Goal: Task Accomplishment & Management: Use online tool/utility

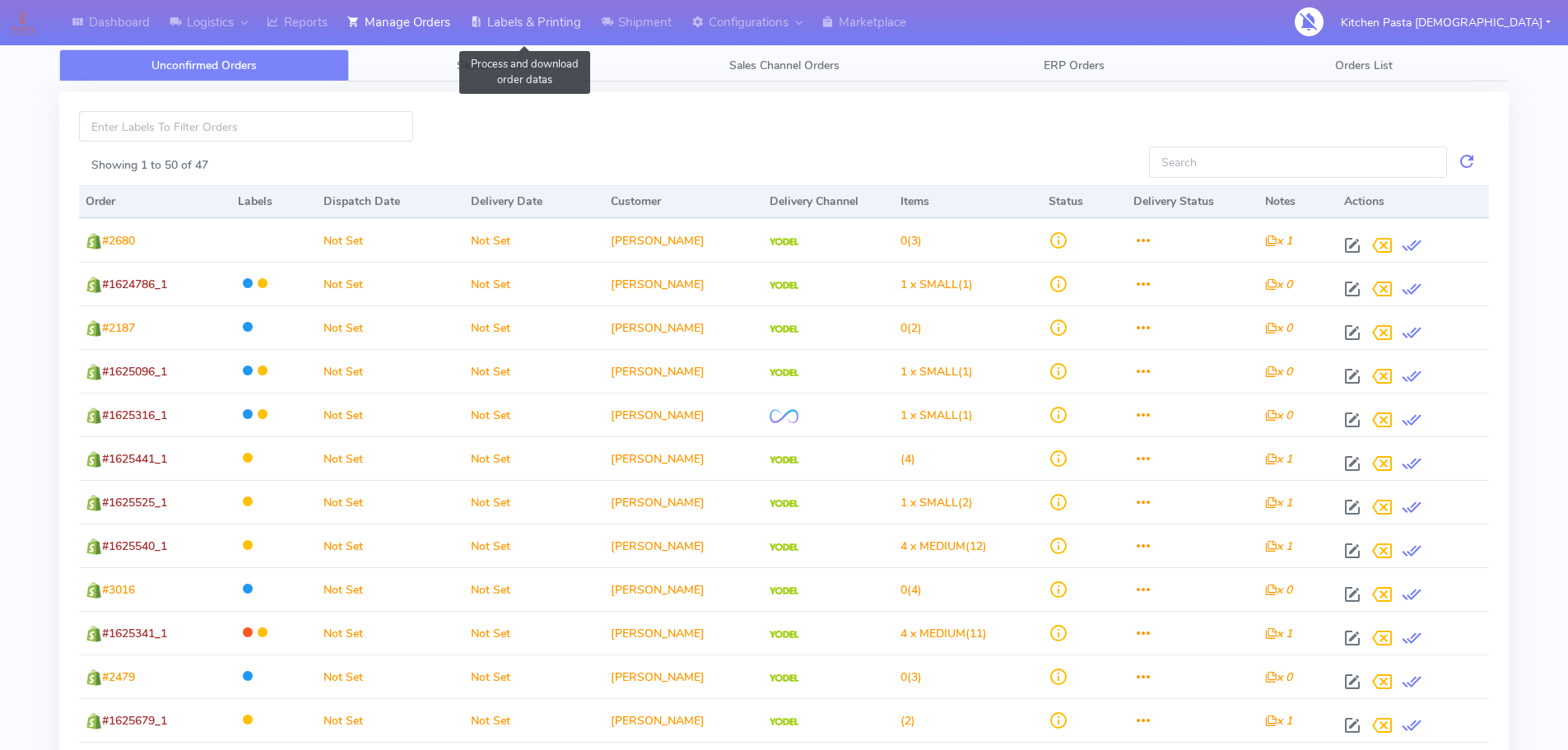
click at [496, 30] on link "Labels & Printing" at bounding box center [525, 23] width 131 height 45
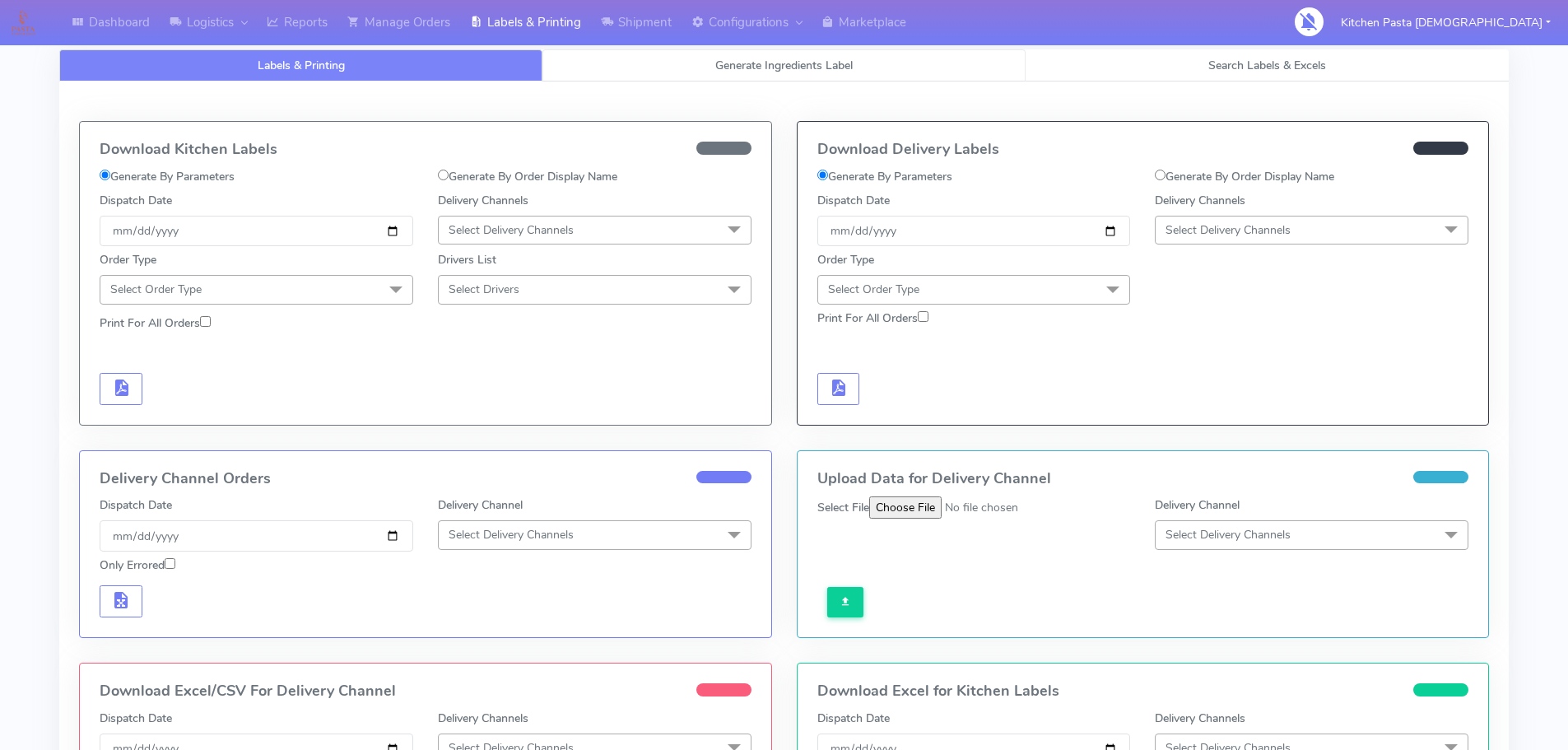
click at [759, 68] on span "Generate Ingredients Label" at bounding box center [784, 65] width 138 height 16
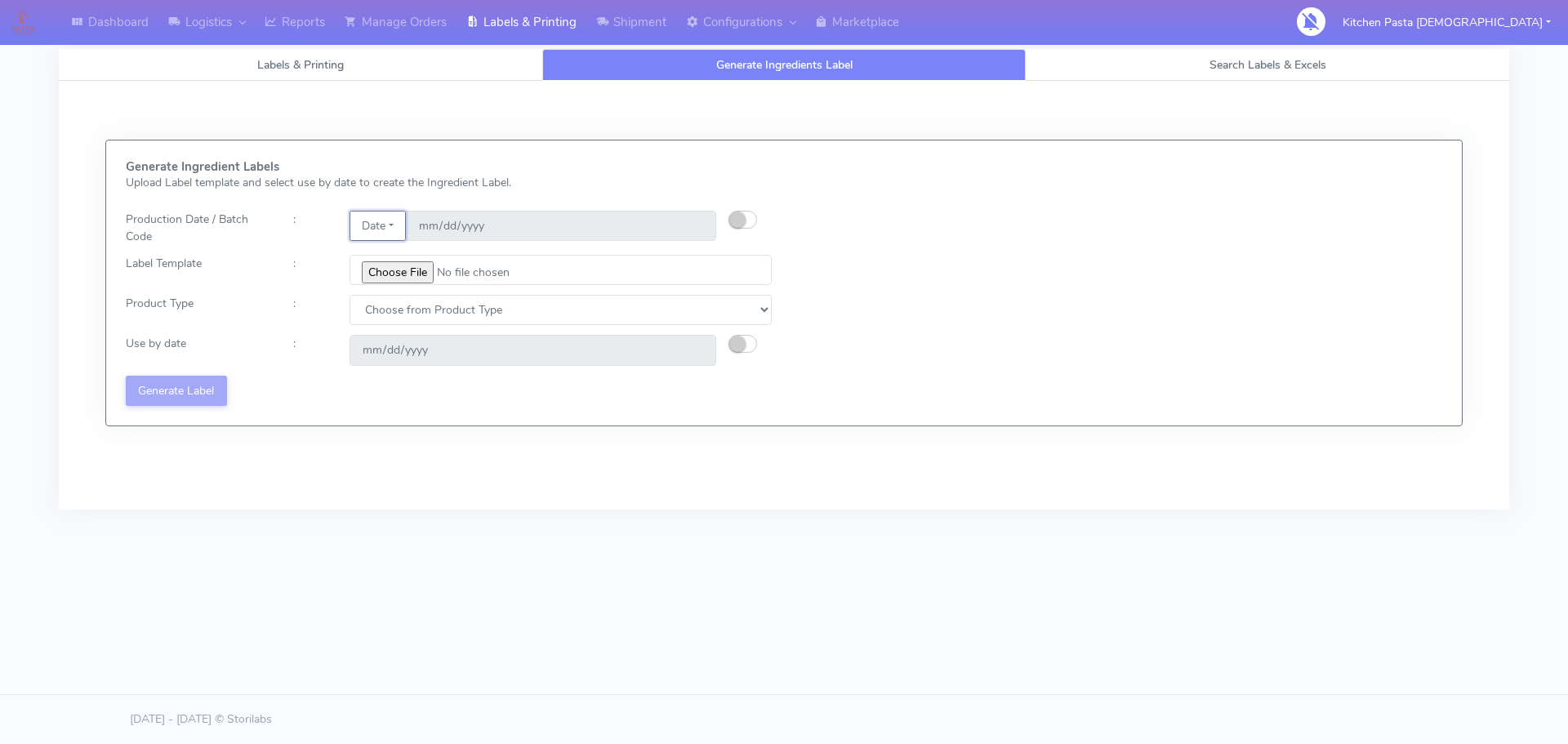
click at [382, 231] on button "Date" at bounding box center [378, 225] width 56 height 30
drag, startPoint x: 410, startPoint y: 257, endPoint x: 426, endPoint y: 259, distance: 16.1
click at [411, 258] on link "Code" at bounding box center [415, 258] width 129 height 27
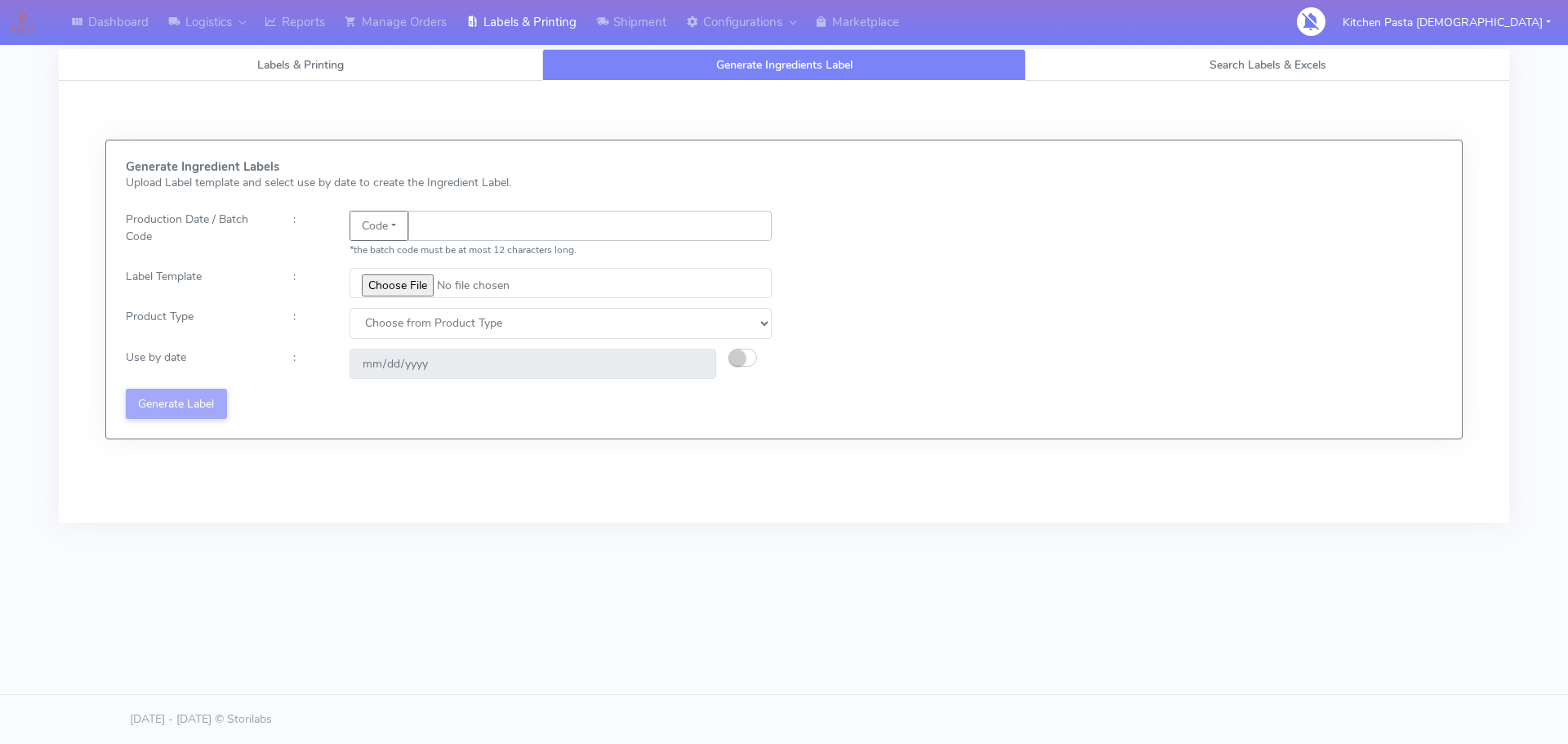
click at [454, 231] on input "text" at bounding box center [590, 225] width 364 height 30
type input "25262"
click at [410, 287] on input "file" at bounding box center [561, 283] width 423 height 30
type input "C:\fakepath\Aubergine Parmigiana 350g.jpg"
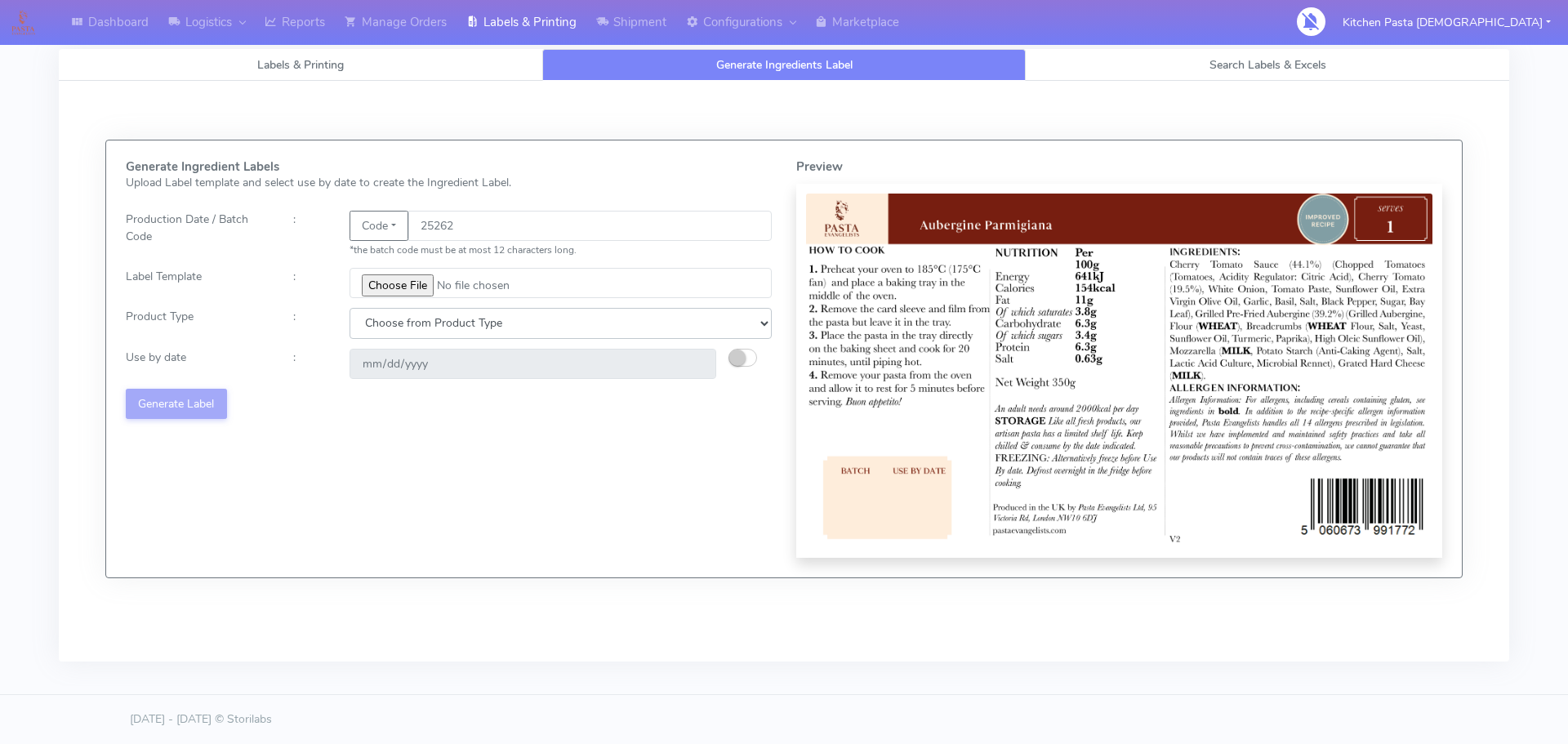
click at [455, 318] on select "Choose from Product Type ECOM ERETAIL CIRCULAR CIRC_DESERTS LASAGNE" at bounding box center [561, 322] width 423 height 30
select select "4"
click at [350, 308] on select "Choose from Product Type ECOM ERETAIL CIRCULAR CIRC_DESERTS LASAGNE" at bounding box center [561, 322] width 423 height 30
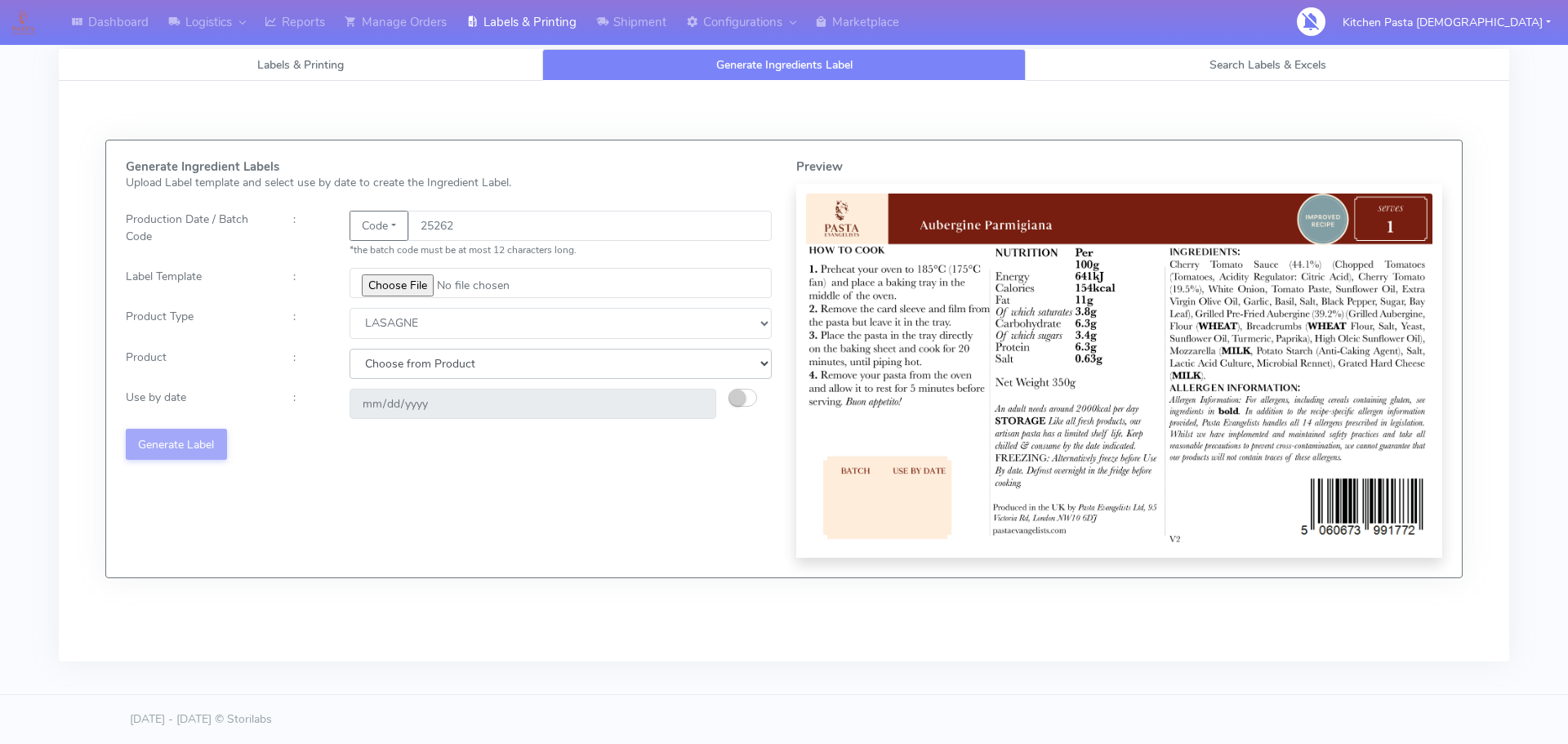
click at [413, 364] on select "Choose from Product LASAGNE" at bounding box center [561, 364] width 423 height 30
select select "0"
click at [350, 349] on select "Choose from Product LASAGNE" at bounding box center [561, 364] width 423 height 30
type input "[DATE]"
click at [755, 406] on ui-switch at bounding box center [742, 402] width 29 height 16
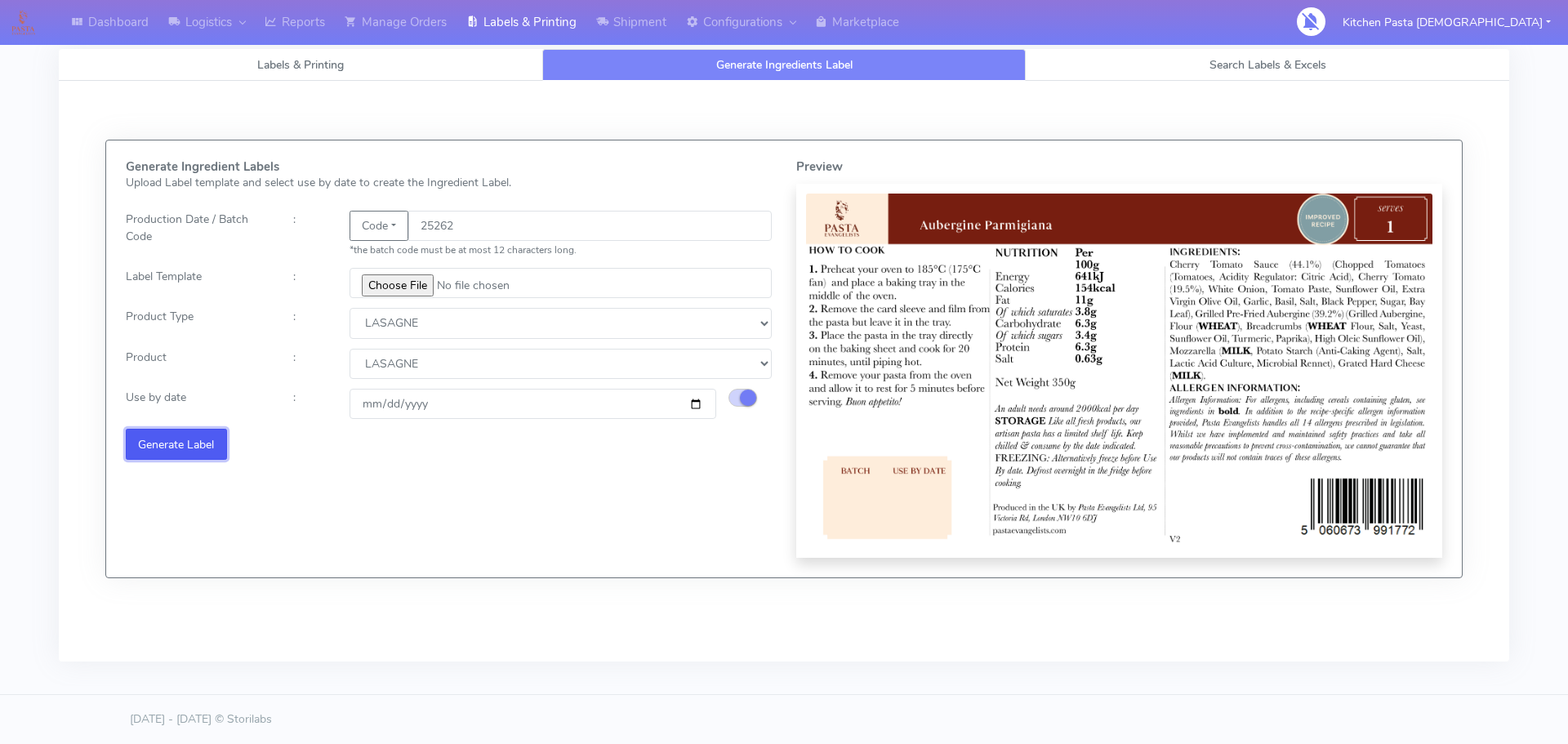
click at [141, 447] on button "Generate Label" at bounding box center [177, 444] width 101 height 30
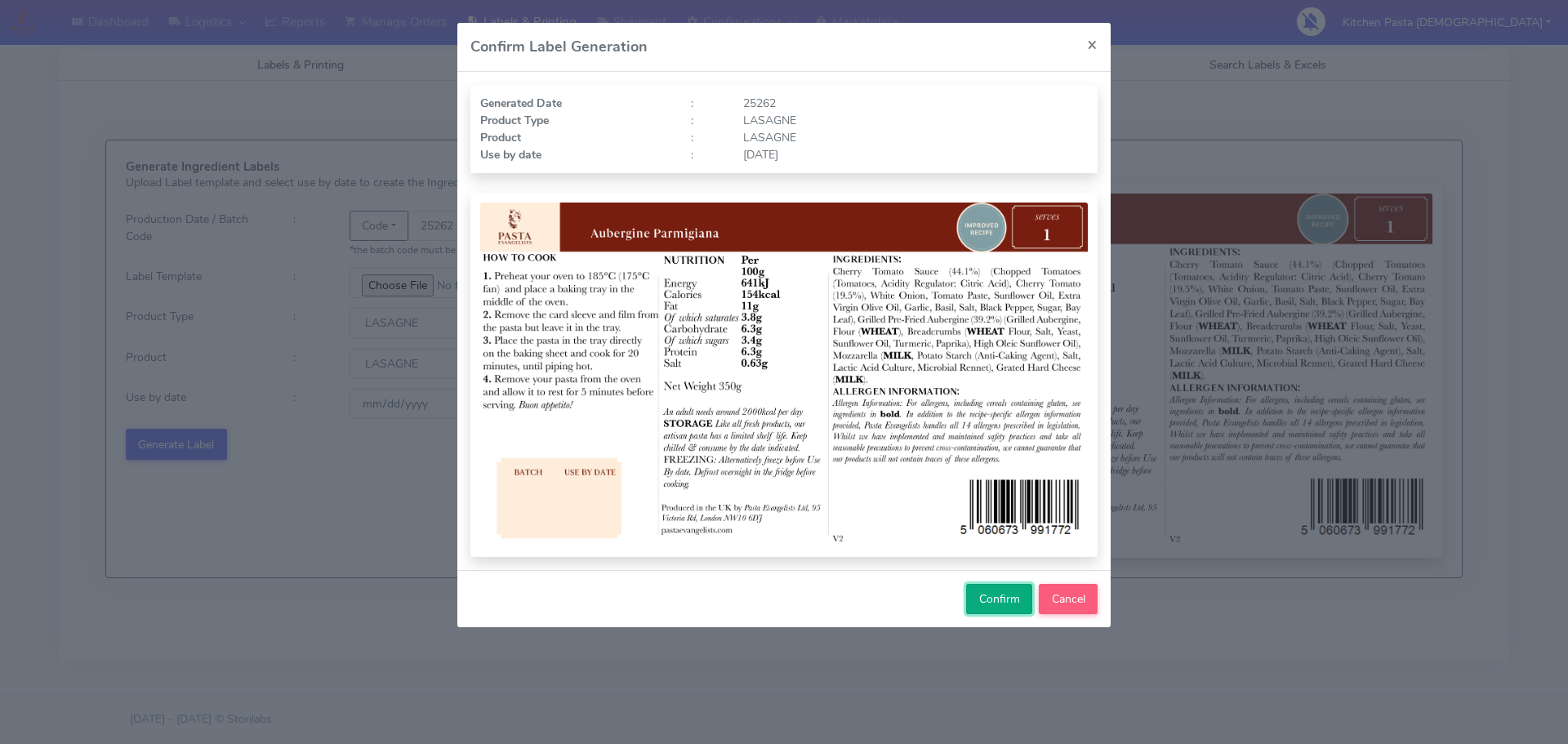
click at [1010, 596] on span "Confirm" at bounding box center [1000, 598] width 41 height 16
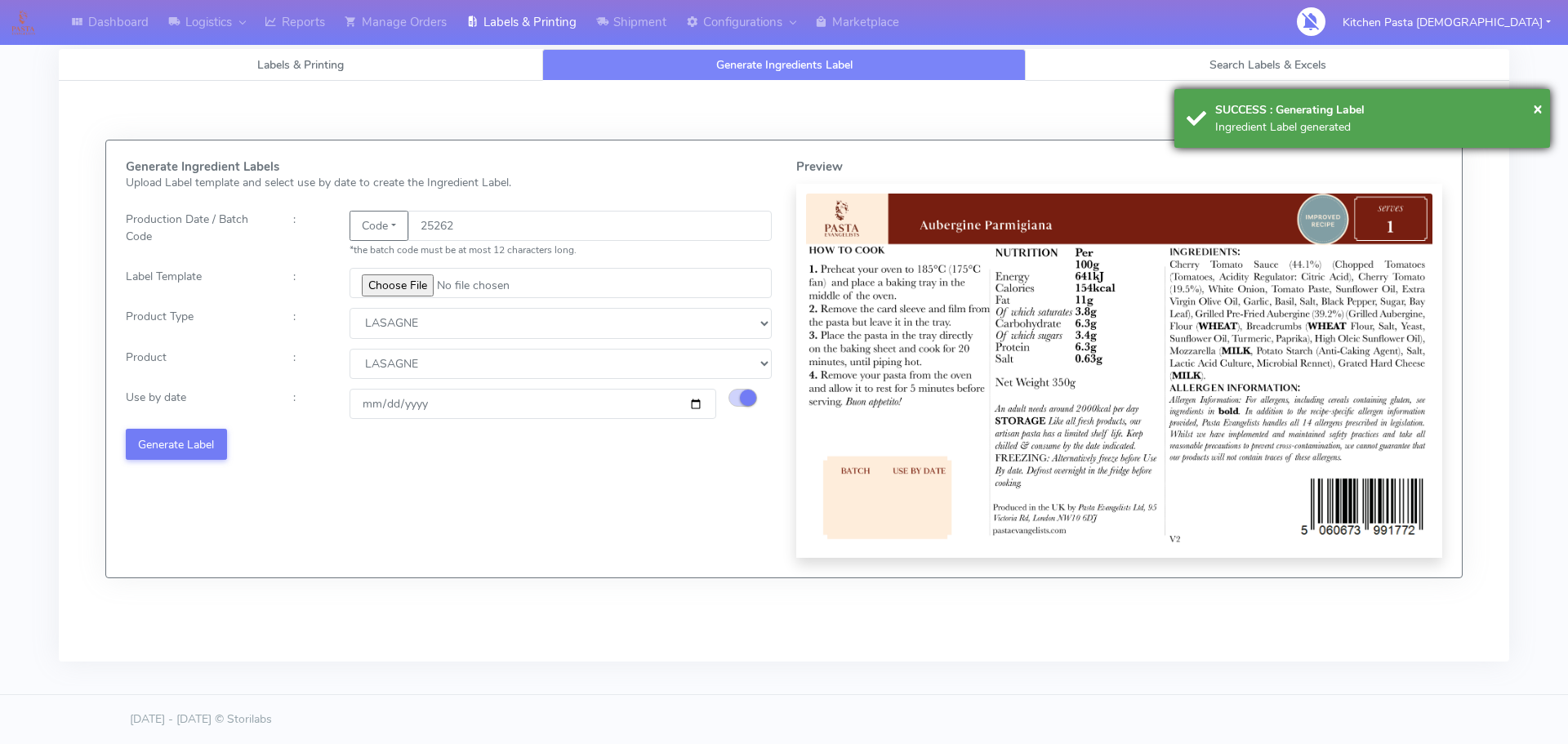
select select
